Goal: Task Accomplishment & Management: Use online tool/utility

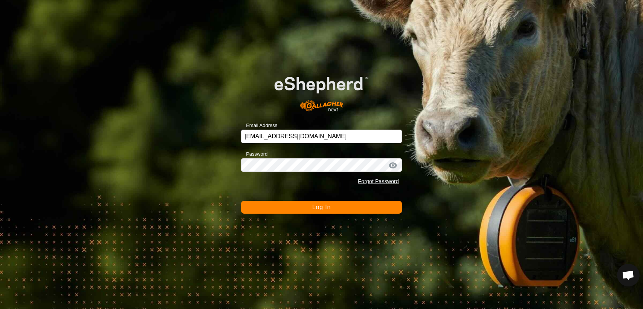
click at [320, 212] on button "Log In" at bounding box center [321, 207] width 161 height 13
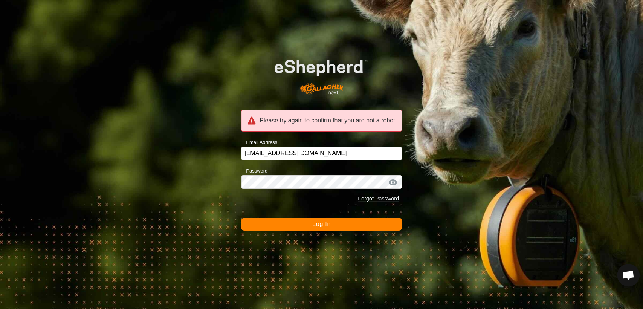
click at [314, 222] on span "Log In" at bounding box center [321, 224] width 18 height 6
click at [326, 225] on span "Log In" at bounding box center [321, 224] width 18 height 6
click at [322, 120] on div "Please try again to confirm that you are not a robot" at bounding box center [321, 121] width 161 height 22
click at [321, 222] on span "Log In" at bounding box center [321, 224] width 18 height 6
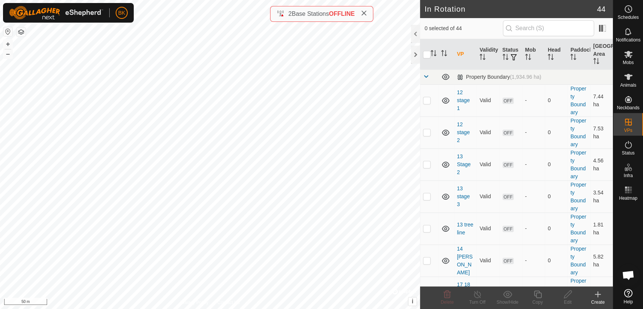
checkbox input "true"
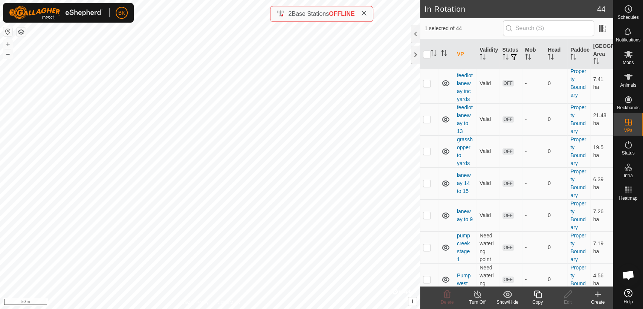
scroll to position [1323, 0]
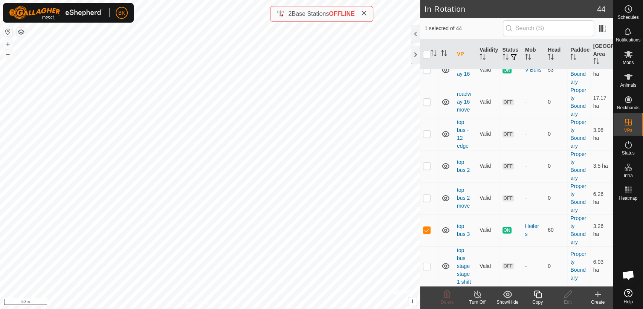
click at [546, 297] on copy-svg-icon at bounding box center [537, 293] width 30 height 9
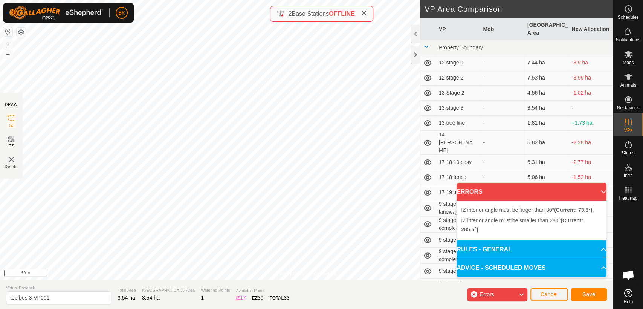
click at [416, 64] on div "Privacy Policy Contact Us Type: Inclusion Zone undefined Animal + – ⇧ i © Mapbo…" at bounding box center [306, 154] width 612 height 309
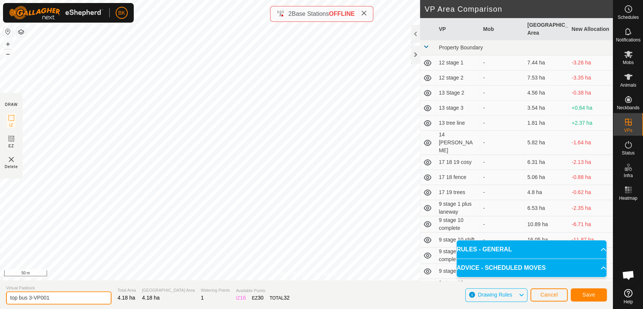
click at [30, 297] on input "top bus 3-VP001" at bounding box center [58, 297] width 105 height 13
type input "top bus 4-VP001"
click at [594, 293] on span "Save" at bounding box center [588, 294] width 13 height 6
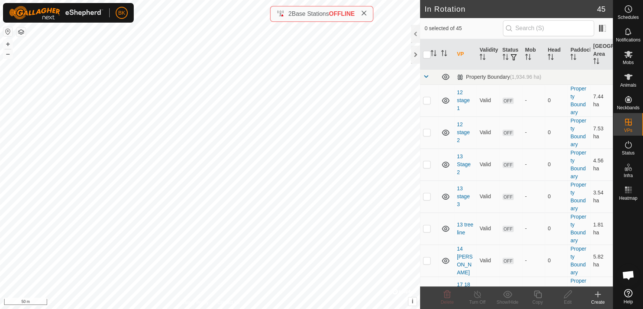
click at [181, 0] on html "BK Schedules Notifications Mobs Animals Neckbands VPs Status Infra Heatmap Help…" at bounding box center [321, 154] width 643 height 309
click at [75, 0] on html "BK Schedules Notifications Mobs Animals Neckbands VPs Status Infra Heatmap Help…" at bounding box center [321, 154] width 643 height 309
click at [288, 308] on html "BK Schedules Notifications Mobs Animals Neckbands VPs Status Infra Heatmap Help…" at bounding box center [321, 154] width 643 height 309
checkbox input "true"
click at [569, 296] on icon at bounding box center [567, 293] width 9 height 9
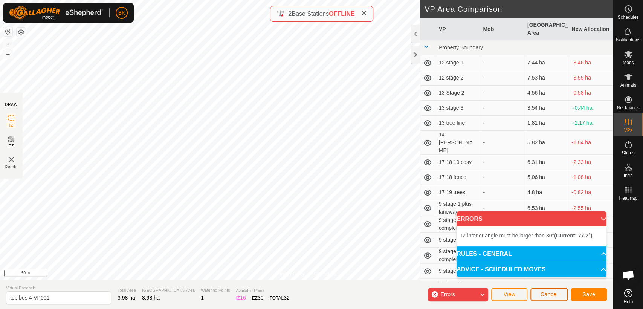
click at [551, 293] on span "Cancel" at bounding box center [549, 294] width 18 height 6
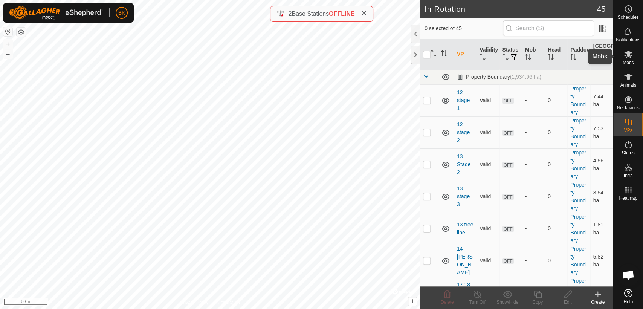
click at [636, 51] on div "Mobs" at bounding box center [628, 56] width 30 height 23
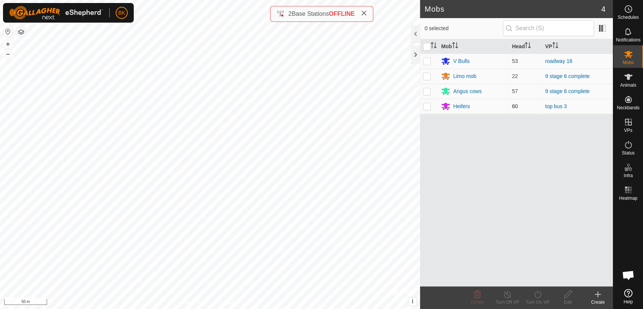
click at [427, 104] on p-checkbox at bounding box center [427, 106] width 8 height 6
checkbox input "true"
click at [541, 301] on div "Turn On VP" at bounding box center [537, 301] width 30 height 7
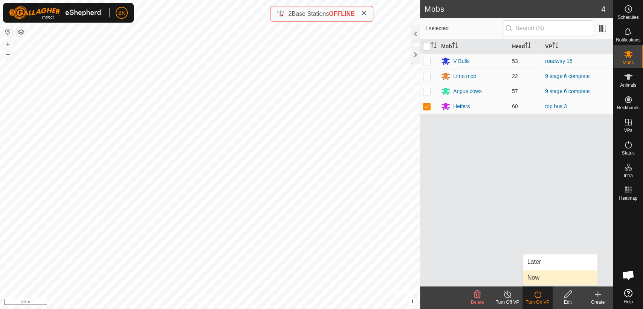
click at [535, 279] on link "Now" at bounding box center [559, 277] width 75 height 15
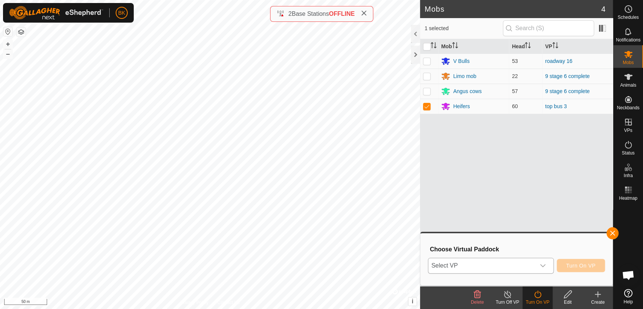
click at [534, 268] on span "Select VP" at bounding box center [481, 265] width 107 height 15
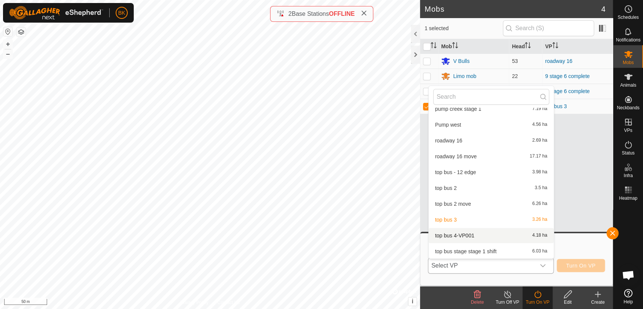
scroll to position [577, 0]
click at [454, 236] on li "top bus 4-VP001 4.18 ha" at bounding box center [490, 234] width 125 height 15
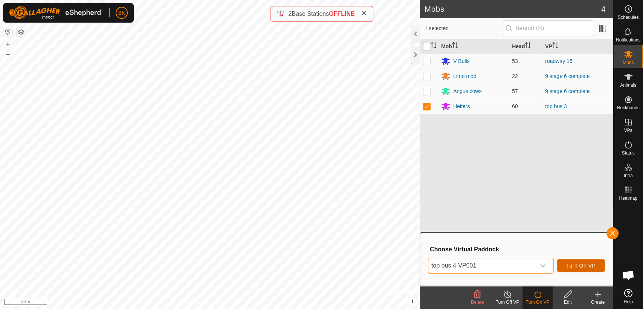
click at [593, 265] on span "Turn On VP" at bounding box center [580, 265] width 29 height 6
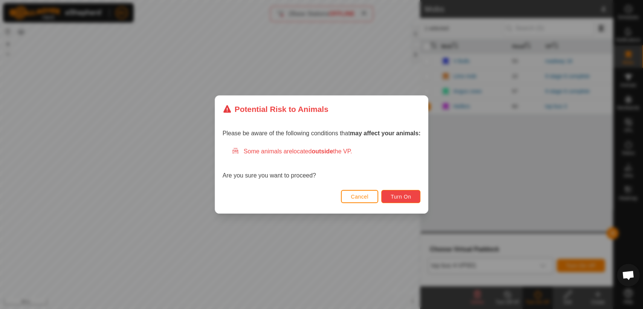
click at [393, 198] on span "Turn On" at bounding box center [400, 196] width 20 height 6
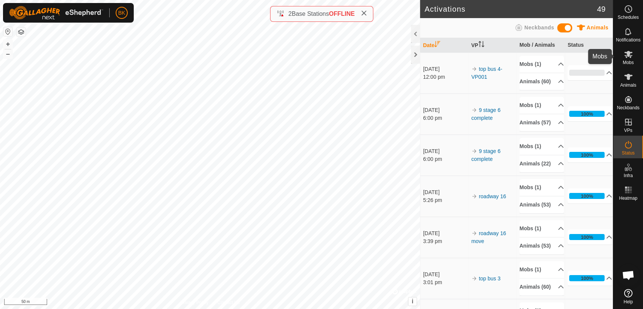
click at [626, 54] on icon at bounding box center [628, 54] width 8 height 7
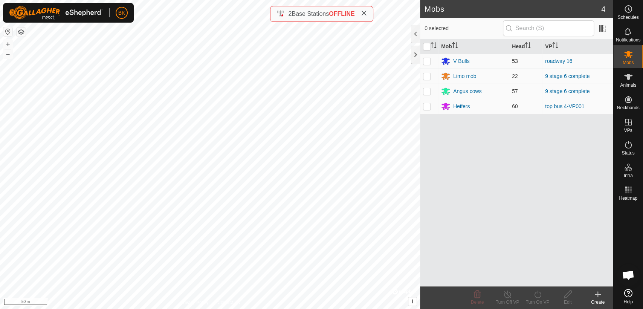
click at [424, 59] on p-checkbox at bounding box center [427, 61] width 8 height 6
checkbox input "true"
click at [462, 60] on div "V Bulls" at bounding box center [461, 61] width 17 height 8
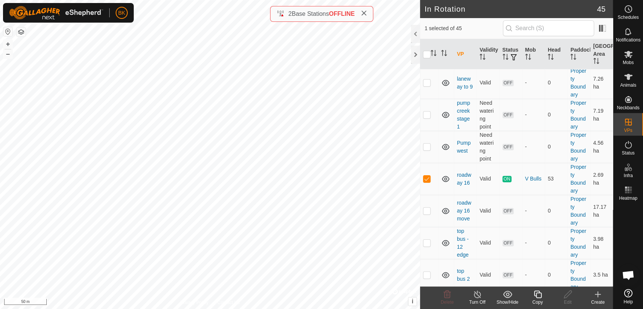
scroll to position [1190, 0]
click at [536, 297] on icon at bounding box center [537, 294] width 8 height 8
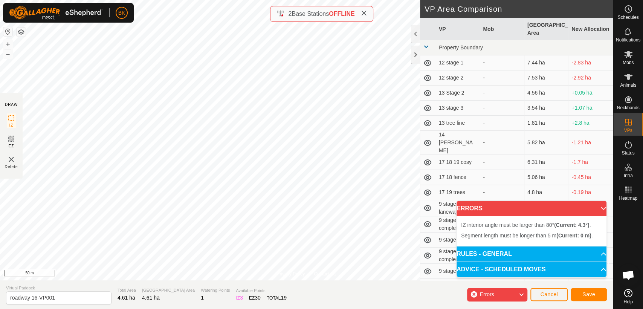
click at [486, 239] on div "IZ interior angle must be larger than 80° (Current: 4.3°) . Segment length must…" at bounding box center [531, 231] width 150 height 30
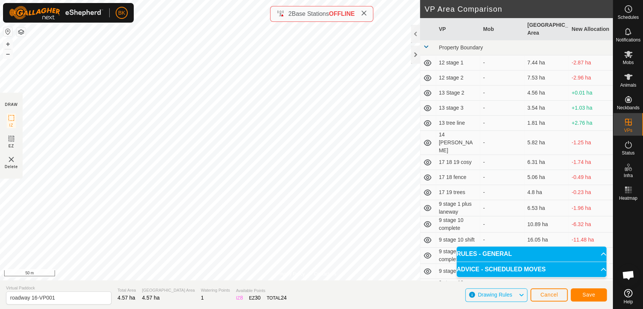
click at [519, 293] on icon at bounding box center [521, 295] width 6 height 10
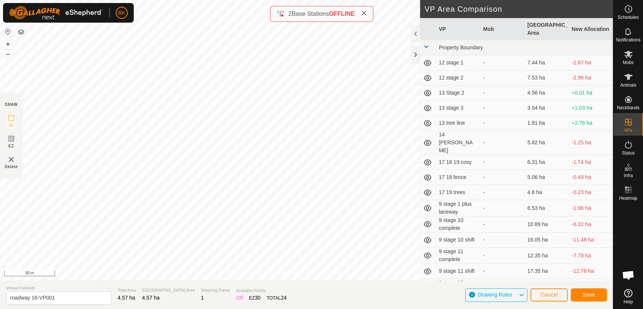
click at [519, 293] on icon at bounding box center [521, 295] width 6 height 10
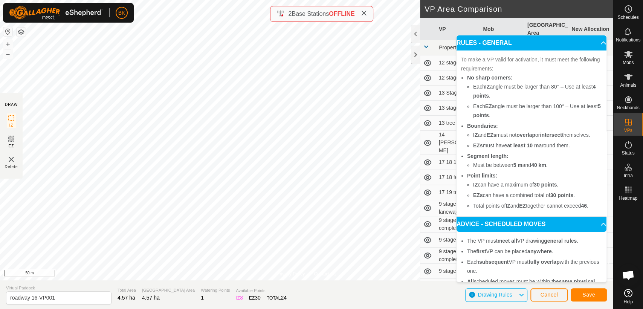
scroll to position [37, 0]
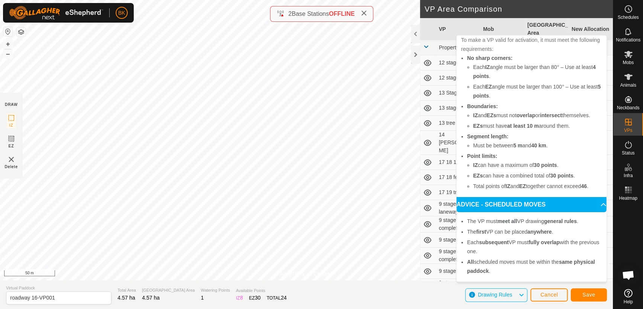
click at [523, 292] on icon at bounding box center [521, 295] width 6 height 10
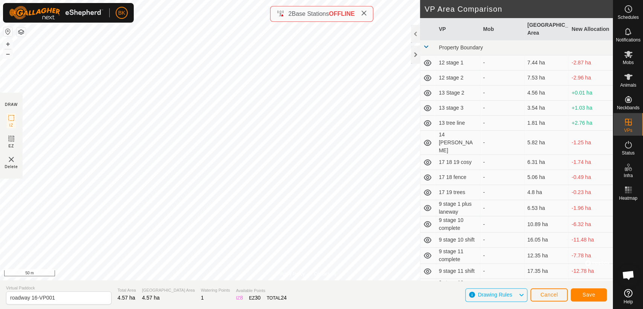
click at [475, 294] on div "Drawing Rules" at bounding box center [496, 295] width 62 height 14
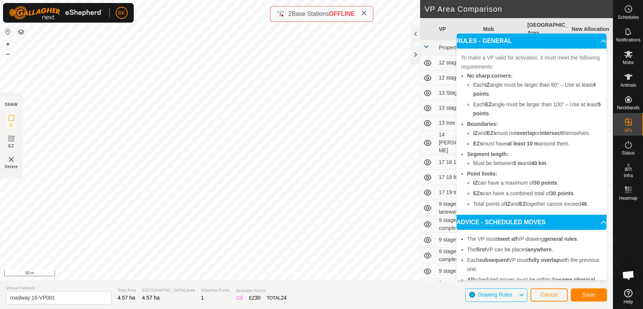
click at [475, 294] on div "Drawing Rules" at bounding box center [496, 295] width 62 height 14
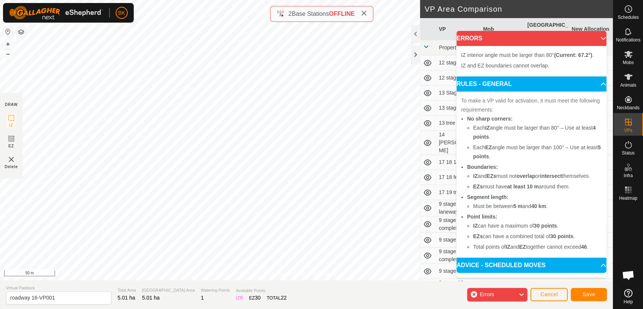
click at [593, 84] on p-accordion-header "RULES - GENERAL" at bounding box center [531, 83] width 150 height 15
click at [590, 85] on p-accordion-header "RULES - GENERAL" at bounding box center [531, 83] width 150 height 15
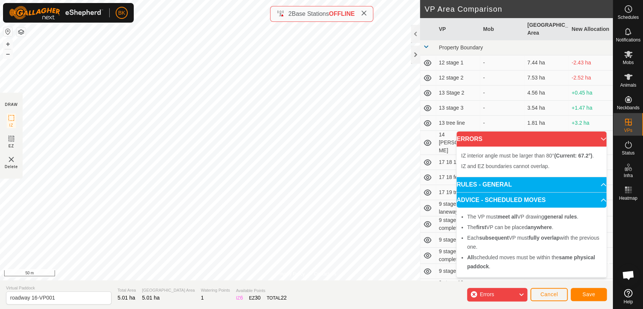
click at [596, 199] on p-accordion-header "ADVICE - SCHEDULED MOVES" at bounding box center [531, 199] width 150 height 15
click at [602, 202] on p-accordion-header "ADVICE - SCHEDULED MOVES" at bounding box center [531, 199] width 150 height 15
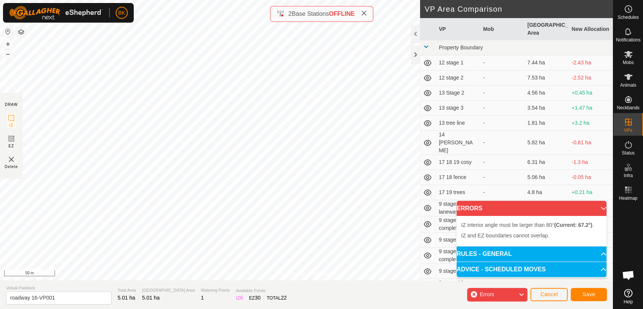
click at [513, 267] on p-accordion-header "ADVICE - SCHEDULED MOVES" at bounding box center [531, 269] width 150 height 15
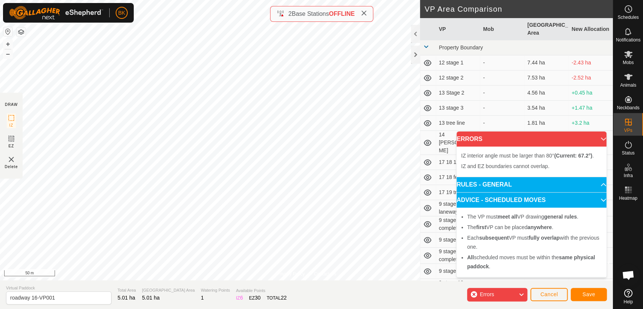
click at [599, 201] on p-accordion-header "ADVICE - SCHEDULED MOVES" at bounding box center [531, 199] width 150 height 15
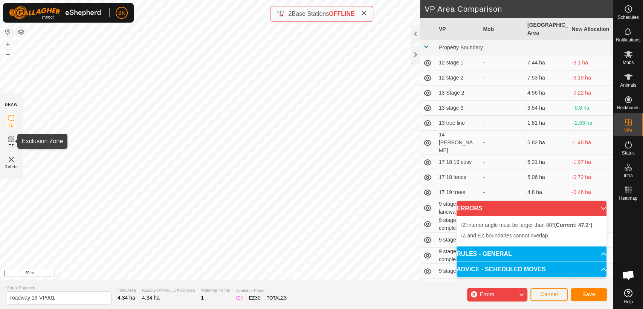
click at [9, 139] on icon at bounding box center [11, 138] width 9 height 9
click at [9, 119] on icon at bounding box center [11, 117] width 9 height 9
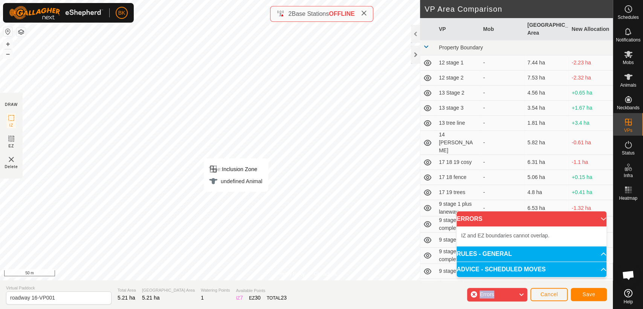
drag, startPoint x: 466, startPoint y: 299, endPoint x: 523, endPoint y: 304, distance: 57.4
click at [522, 304] on section "Virtual [GEOGRAPHIC_DATA] 16-VP001 Total Area 5.21 ha Grazing Area 5.21 ha Wate…" at bounding box center [306, 294] width 612 height 29
click at [555, 297] on button "Cancel" at bounding box center [548, 294] width 37 height 13
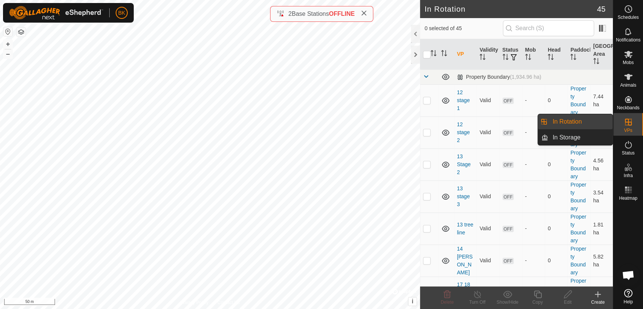
click at [633, 116] on es-virtualpaddocks-svg-icon at bounding box center [628, 122] width 14 height 12
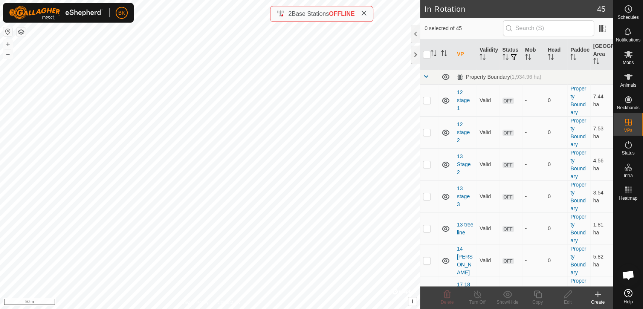
click at [600, 295] on icon at bounding box center [597, 293] width 9 height 9
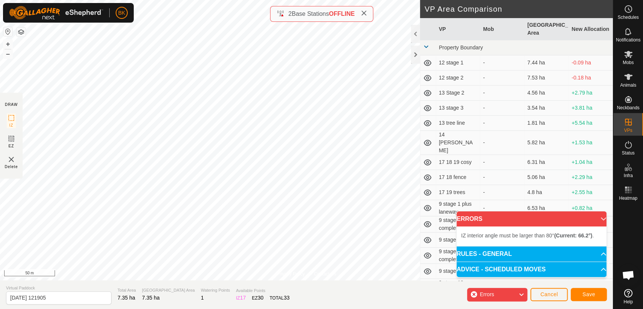
click at [421, 123] on div "Privacy Policy Contact Us IZ interior angle must be larger than 80° (Current: 6…" at bounding box center [306, 154] width 612 height 309
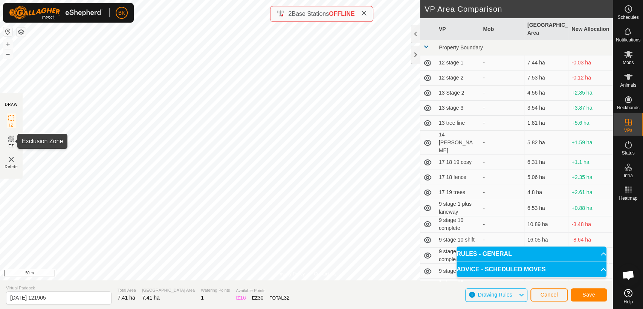
click at [12, 137] on icon at bounding box center [11, 138] width 5 height 5
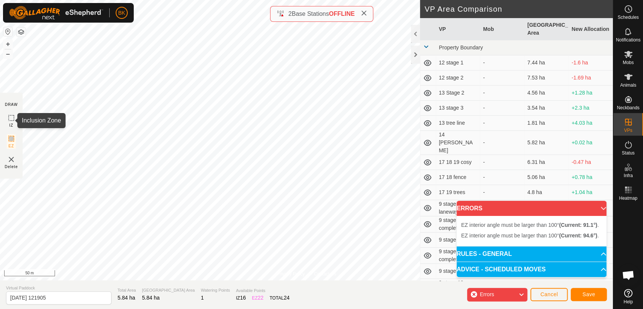
click at [9, 117] on icon at bounding box center [11, 117] width 9 height 9
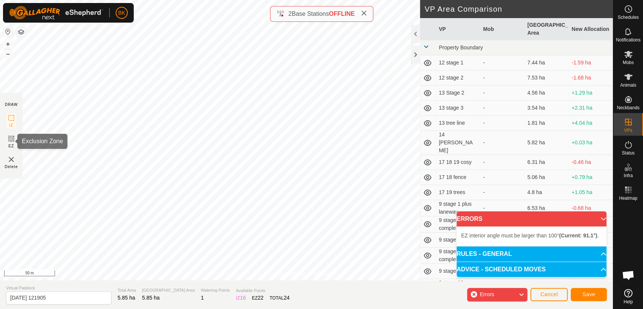
click at [9, 137] on icon at bounding box center [11, 138] width 9 height 9
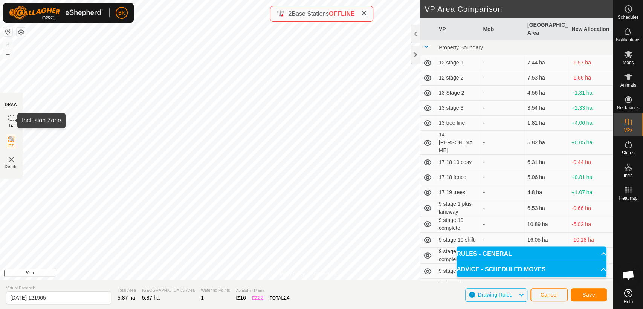
click at [11, 116] on icon at bounding box center [11, 117] width 9 height 9
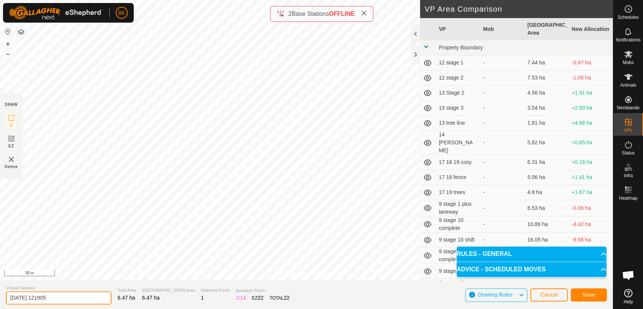
click at [63, 301] on input "[DATE] 121905" at bounding box center [58, 297] width 105 height 13
type input "2"
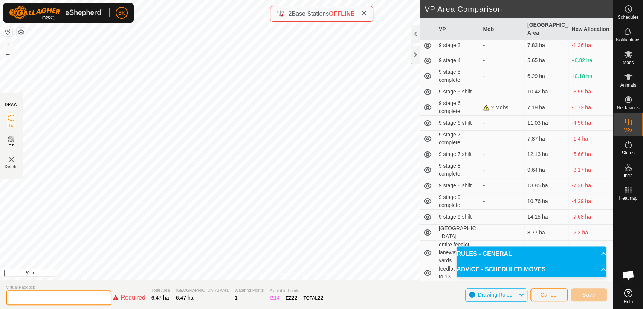
scroll to position [286, 0]
click at [550, 291] on span "Cancel" at bounding box center [549, 294] width 18 height 6
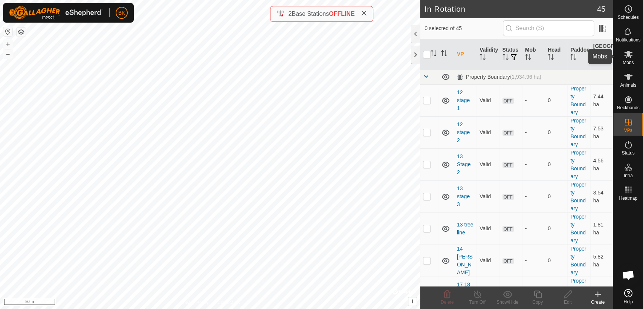
click at [638, 49] on div "Mobs" at bounding box center [628, 56] width 30 height 23
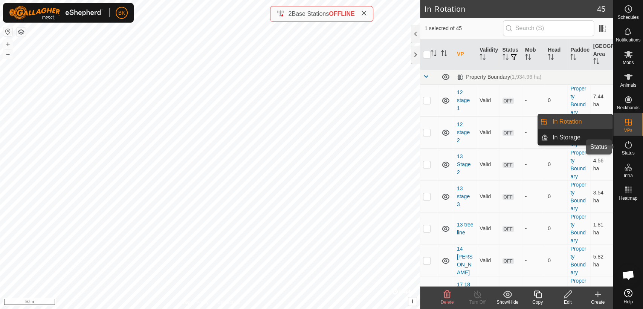
click at [628, 149] on es-activation-svg-icon at bounding box center [628, 145] width 14 height 12
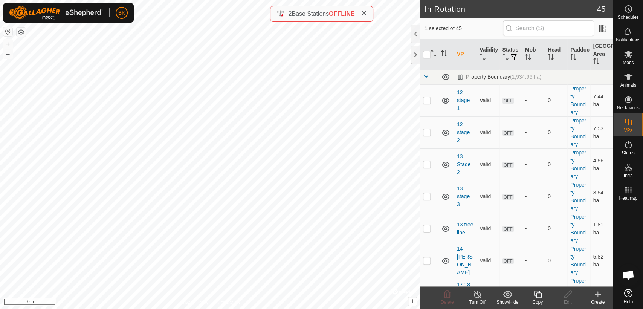
click at [536, 298] on div "Copy" at bounding box center [537, 301] width 30 height 7
checkbox input "false"
checkbox input "true"
checkbox input "false"
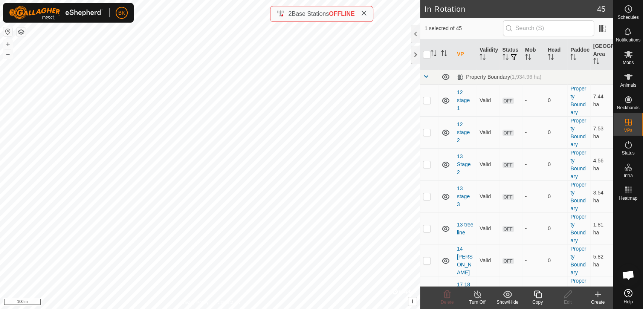
click at [537, 293] on icon at bounding box center [537, 293] width 9 height 9
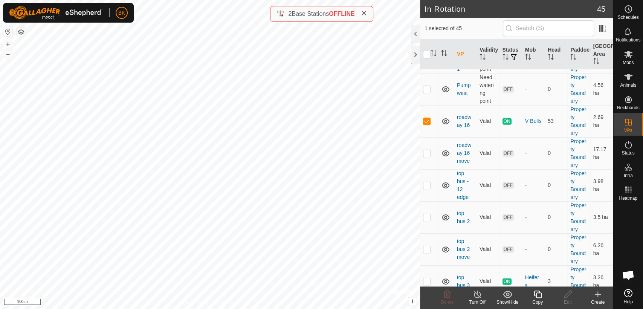
scroll to position [1239, 0]
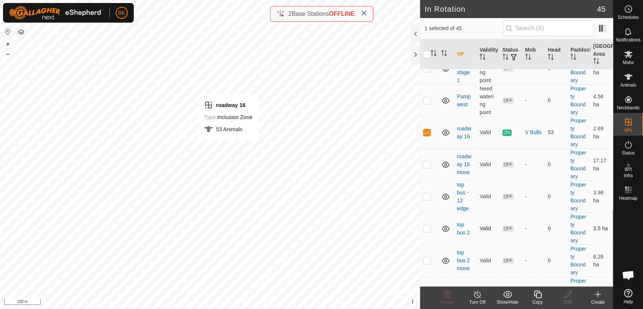
checkbox input "false"
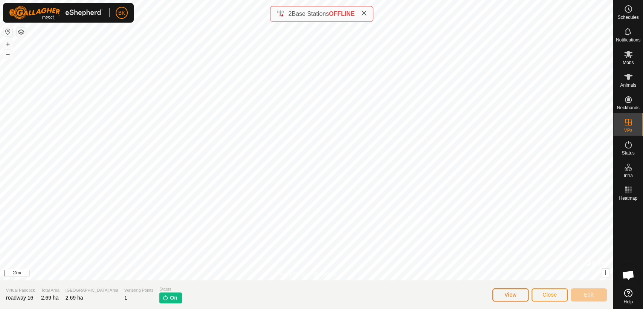
click at [519, 296] on button "View" at bounding box center [510, 294] width 36 height 13
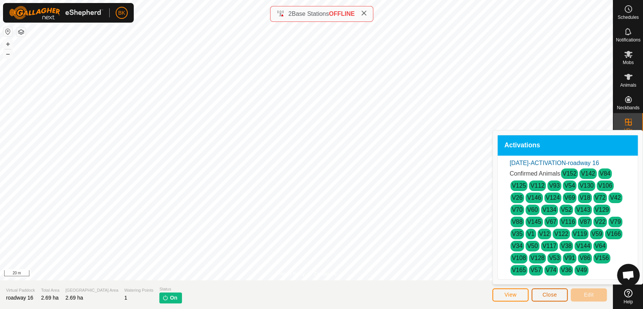
click at [542, 296] on span "Close" at bounding box center [549, 294] width 14 height 6
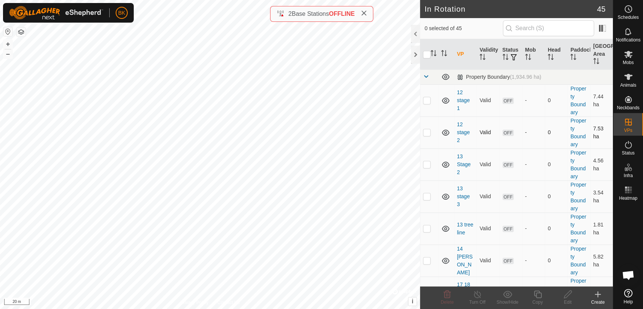
click at [470, 139] on div "In Rotation 45 0 selected of 45 VP Validity Status Mob Head Paddock Grazing Are…" at bounding box center [306, 154] width 612 height 309
